Goal: Task Accomplishment & Management: Manage account settings

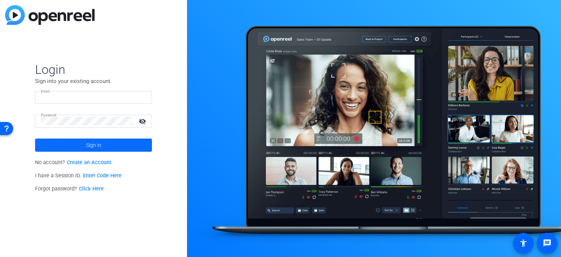
type input "[PERSON_NAME][EMAIL_ADDRESS][PERSON_NAME][DOMAIN_NAME]"
click at [118, 146] on span at bounding box center [93, 145] width 117 height 18
click at [114, 145] on span at bounding box center [93, 145] width 117 height 18
click at [141, 119] on mat-icon "visibility_off" at bounding box center [143, 121] width 18 height 11
click at [85, 143] on span at bounding box center [93, 145] width 117 height 18
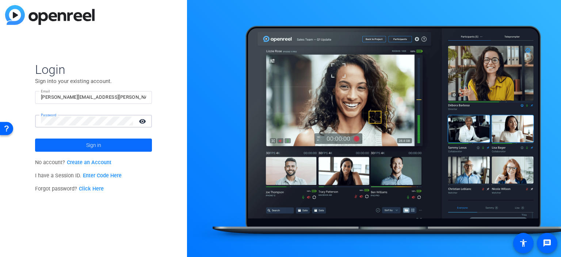
click at [65, 144] on span at bounding box center [93, 145] width 117 height 18
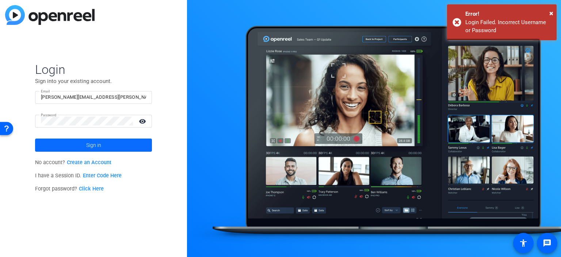
click at [65, 144] on span at bounding box center [93, 145] width 117 height 18
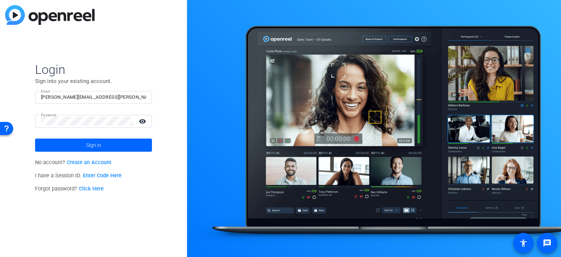
click at [124, 42] on div "Login Sign into your existing account. Email adam.kovalsky@spglobal.com Passwor…" at bounding box center [93, 128] width 187 height 257
type input "[PERSON_NAME][EMAIL_ADDRESS][PERSON_NAME][DOMAIN_NAME]"
click at [145, 124] on mat-icon "visibility_off" at bounding box center [143, 121] width 18 height 11
click at [145, 124] on mat-icon "visibility" at bounding box center [143, 121] width 18 height 11
click at [94, 144] on span "Sign in" at bounding box center [93, 145] width 15 height 18
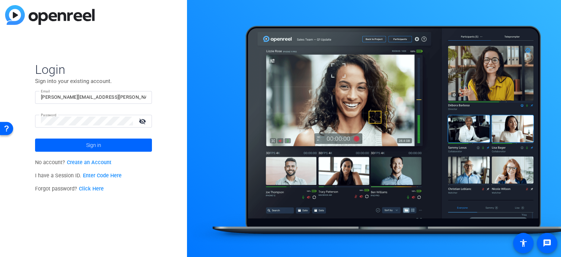
click at [140, 76] on form "Login Sign into your existing account. Email [PERSON_NAME][EMAIL_ADDRESS][PERSO…" at bounding box center [93, 107] width 117 height 90
click at [105, 94] on input "[PERSON_NAME][EMAIL_ADDRESS][PERSON_NAME][DOMAIN_NAME]" at bounding box center [93, 97] width 105 height 9
click at [92, 189] on link "Click Here" at bounding box center [91, 189] width 25 height 6
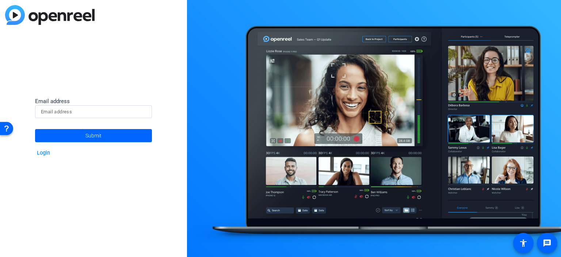
click at [102, 110] on input at bounding box center [93, 111] width 105 height 9
type input "[PERSON_NAME][EMAIL_ADDRESS][PERSON_NAME][DOMAIN_NAME]"
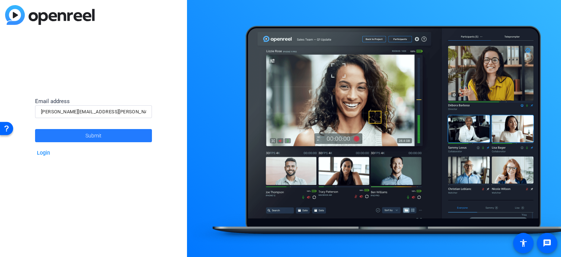
click at [94, 134] on span "Submit" at bounding box center [94, 135] width 16 height 18
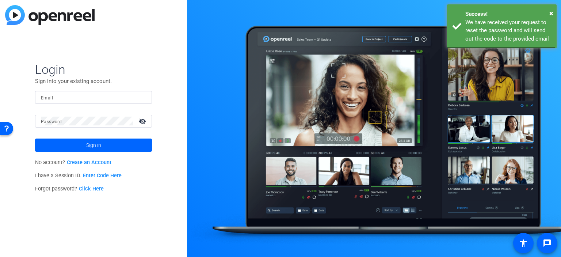
type input "[PERSON_NAME][EMAIL_ADDRESS][PERSON_NAME][DOMAIN_NAME]"
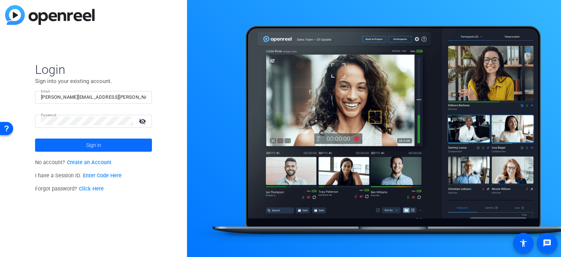
click at [103, 141] on span at bounding box center [93, 145] width 117 height 18
click at [90, 100] on input "[PERSON_NAME][EMAIL_ADDRESS][PERSON_NAME][DOMAIN_NAME]" at bounding box center [93, 97] width 105 height 9
click at [144, 117] on mat-icon "visibility_off" at bounding box center [143, 121] width 18 height 11
click at [144, 117] on mat-icon "visibility" at bounding box center [143, 121] width 18 height 11
click at [98, 146] on span "Sign in" at bounding box center [93, 145] width 15 height 18
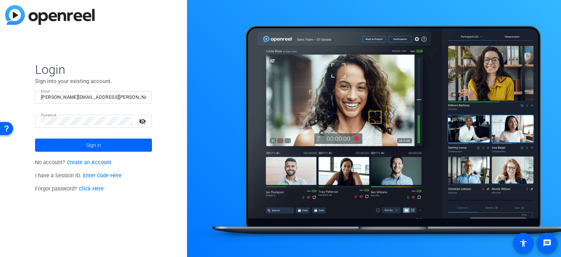
click at [194, 4] on div at bounding box center [374, 128] width 374 height 257
